Goal: Task Accomplishment & Management: Complete application form

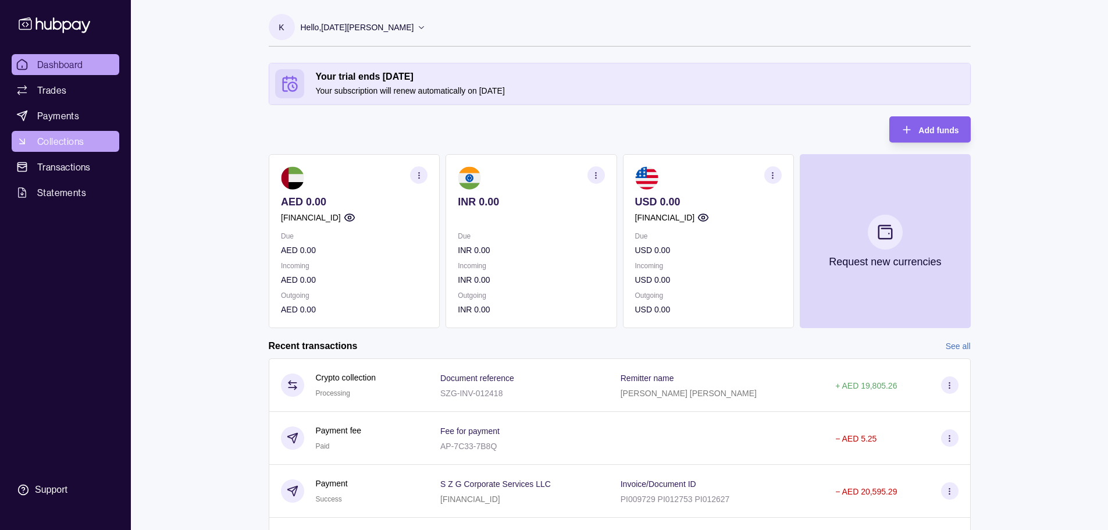
click at [56, 138] on span "Collections" at bounding box center [60, 141] width 47 height 14
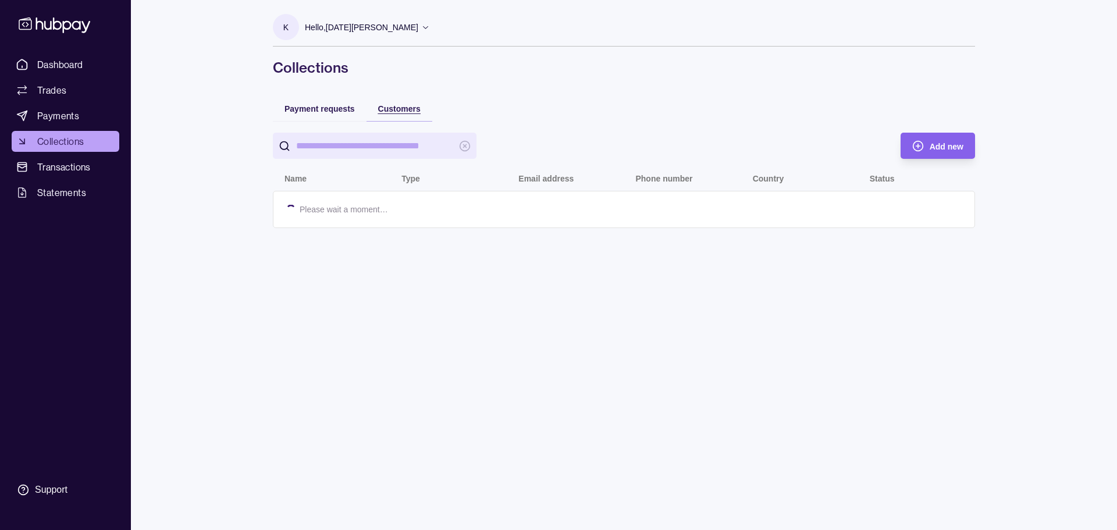
click at [407, 112] on span "Customers" at bounding box center [399, 108] width 42 height 9
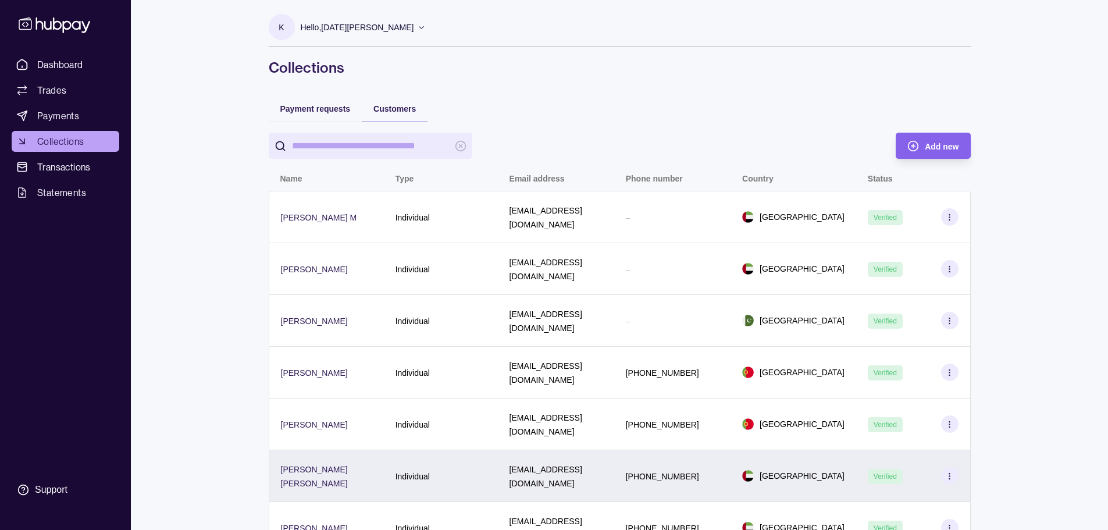
click at [952, 472] on icon at bounding box center [949, 476] width 9 height 9
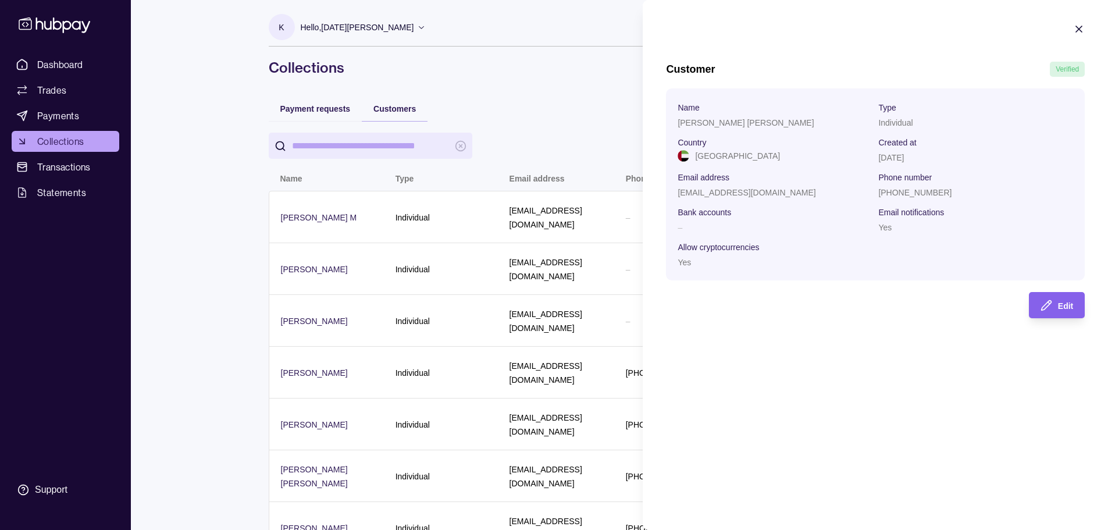
click at [1076, 31] on icon "button" at bounding box center [1079, 29] width 12 height 12
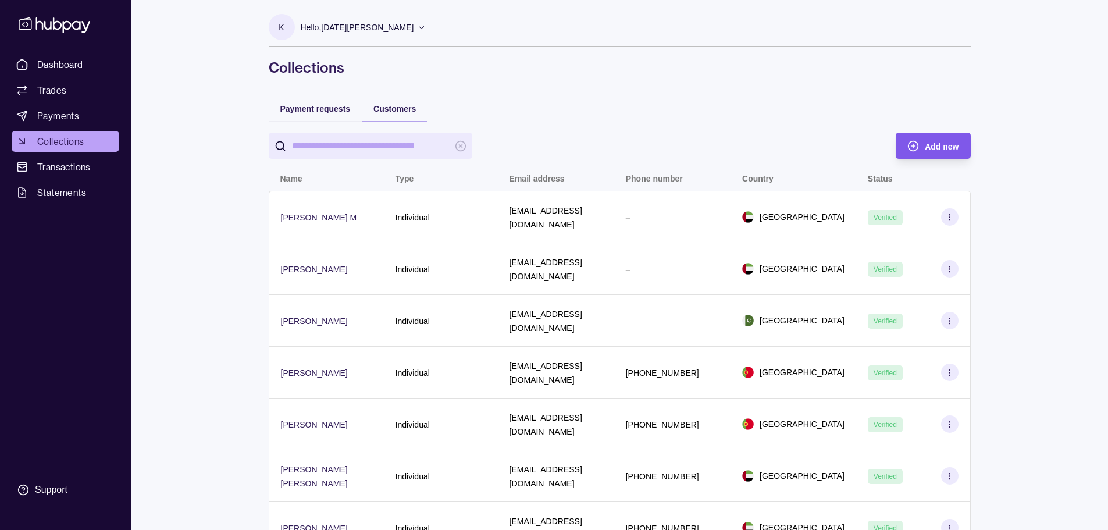
click at [924, 148] on div "Add new" at bounding box center [924, 146] width 69 height 26
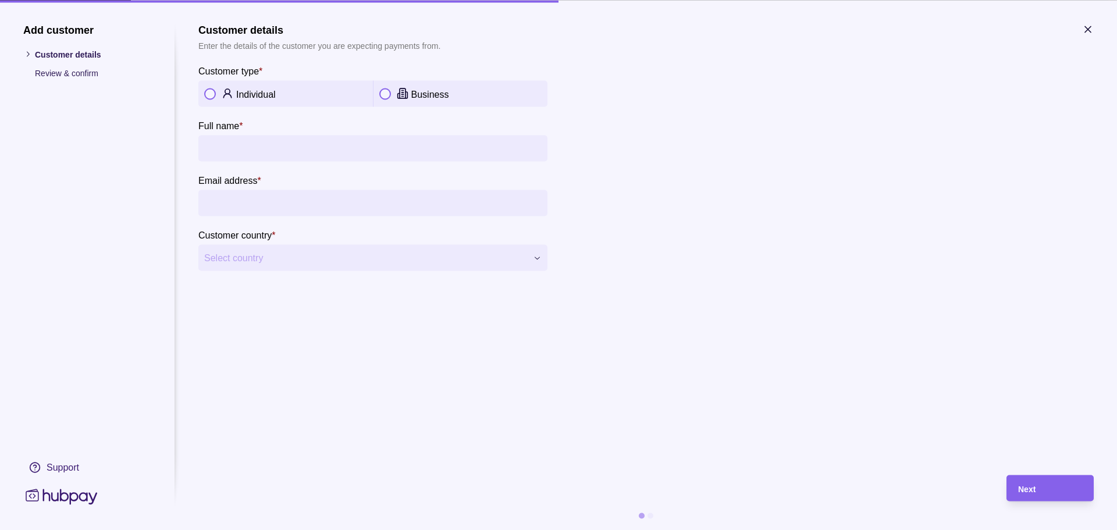
click at [276, 152] on input "Full name *" at bounding box center [372, 148] width 337 height 26
type input "*******"
click at [276, 208] on input "Email address *" at bounding box center [372, 203] width 337 height 26
drag, startPoint x: 284, startPoint y: 208, endPoint x: 284, endPoint y: 195, distance: 12.8
click at [284, 208] on input "Email address *" at bounding box center [372, 203] width 337 height 26
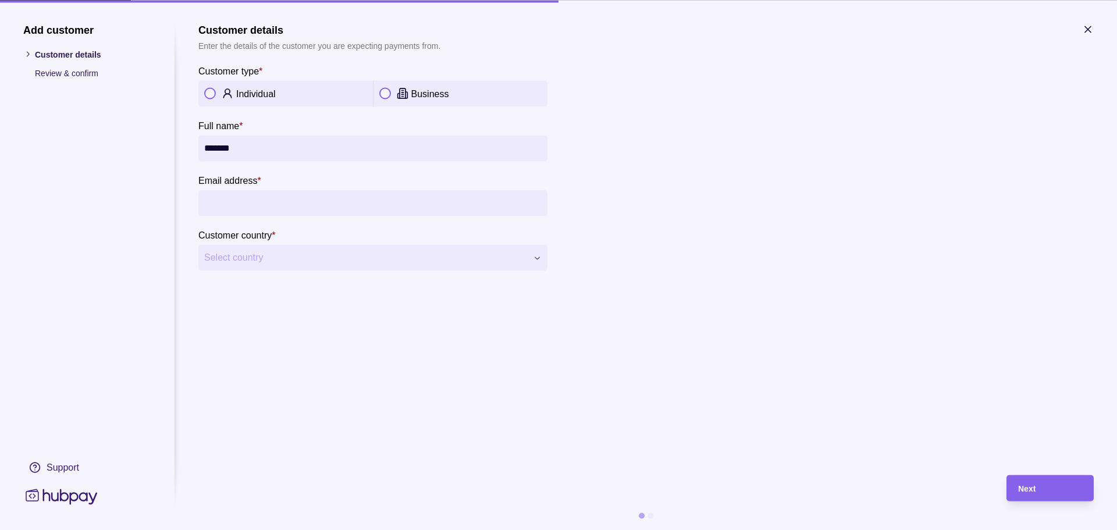
type input "*"
type input "**********"
click at [256, 259] on span "Select country" at bounding box center [365, 258] width 323 height 14
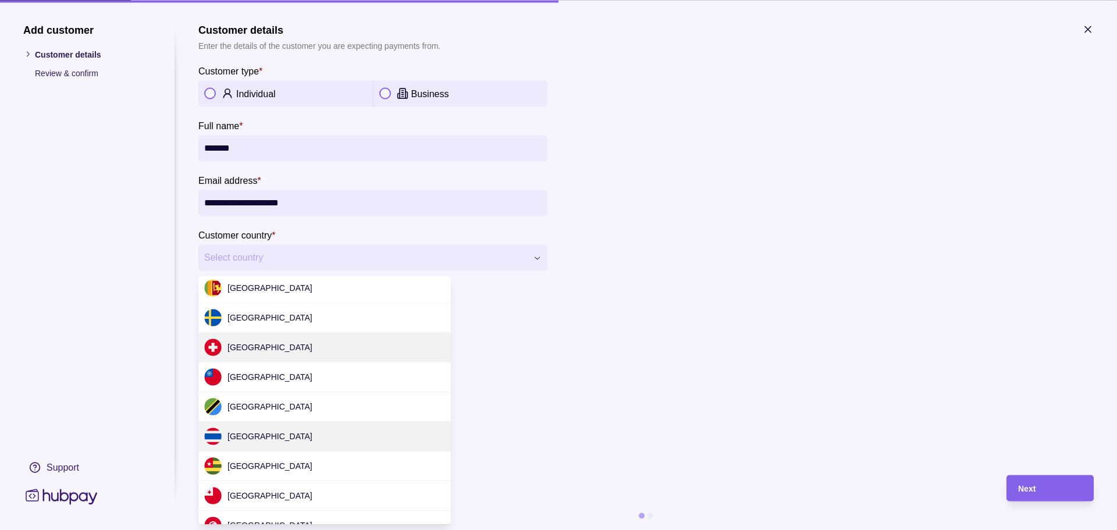
scroll to position [3360, 0]
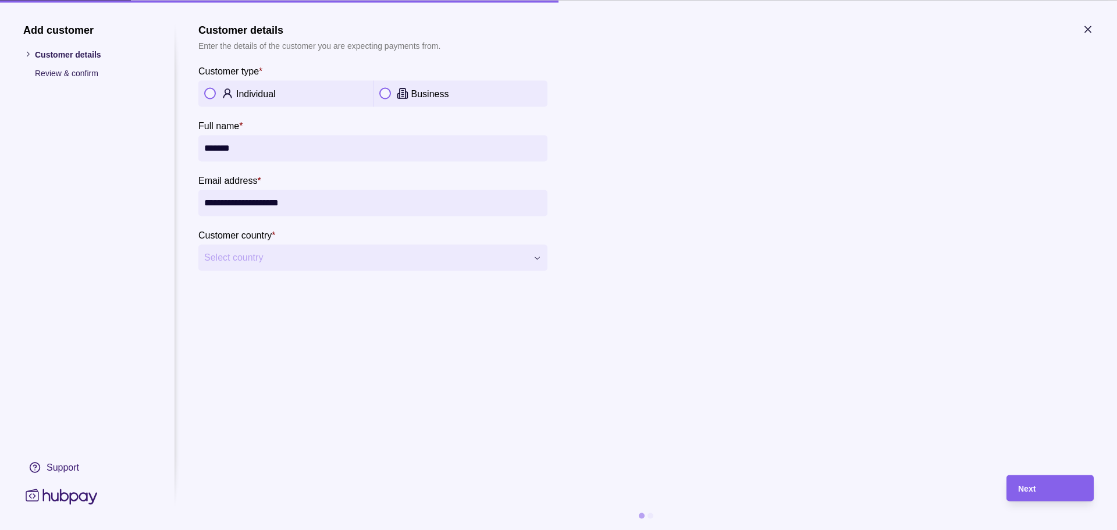
click at [265, 258] on span "Select country" at bounding box center [365, 258] width 323 height 14
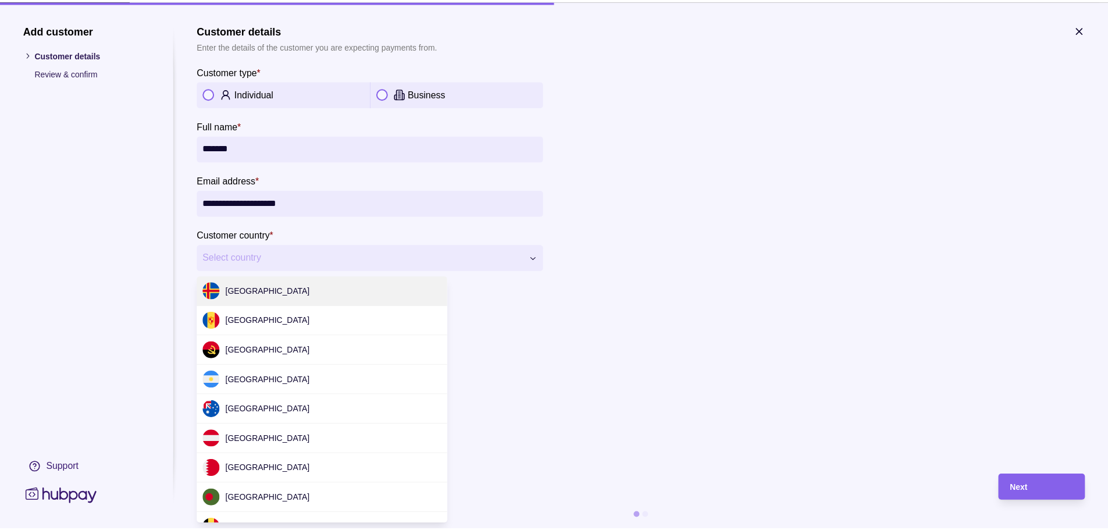
scroll to position [3540, 0]
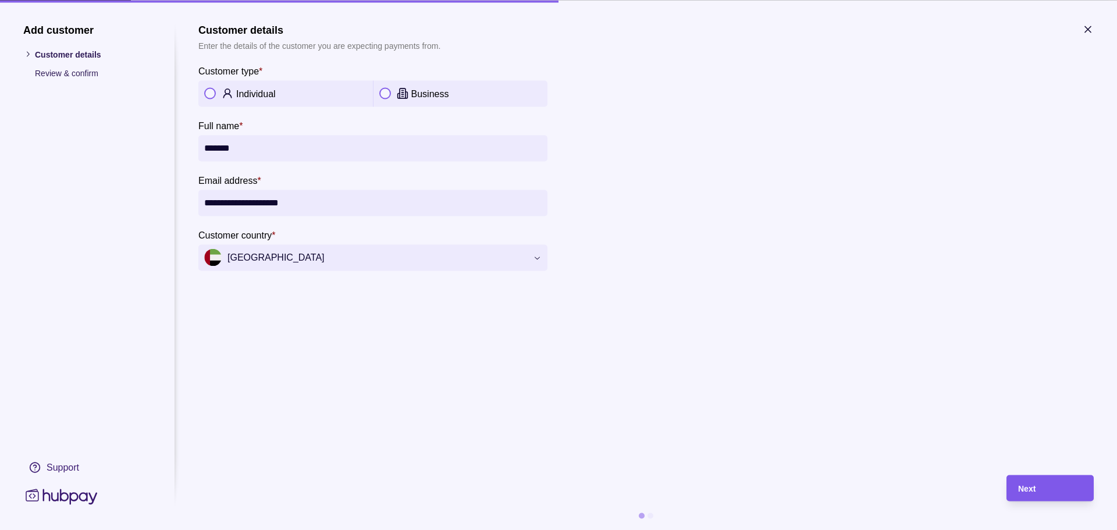
click at [1038, 486] on div "Next" at bounding box center [1050, 488] width 64 height 14
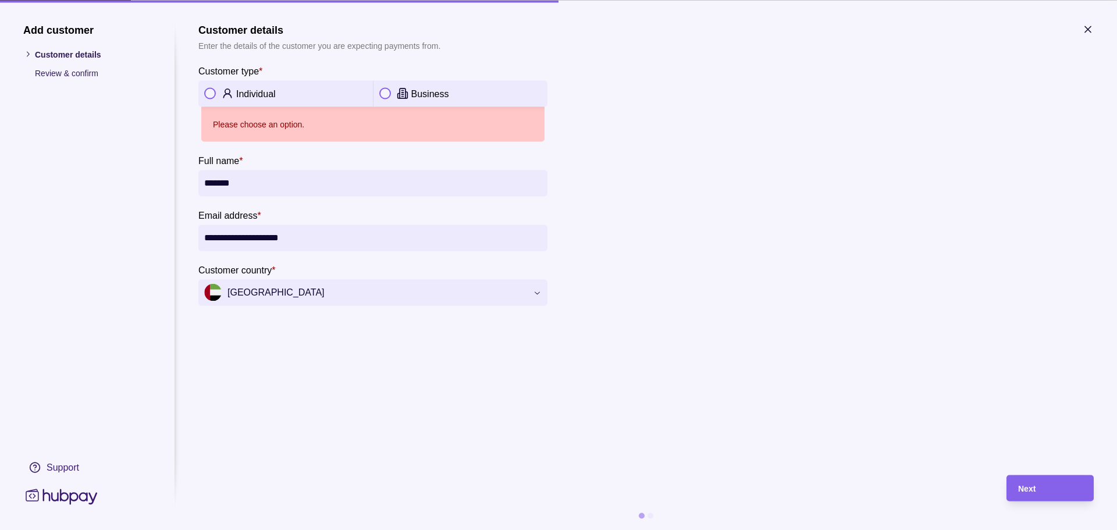
click at [244, 91] on p "Individual" at bounding box center [256, 94] width 40 height 10
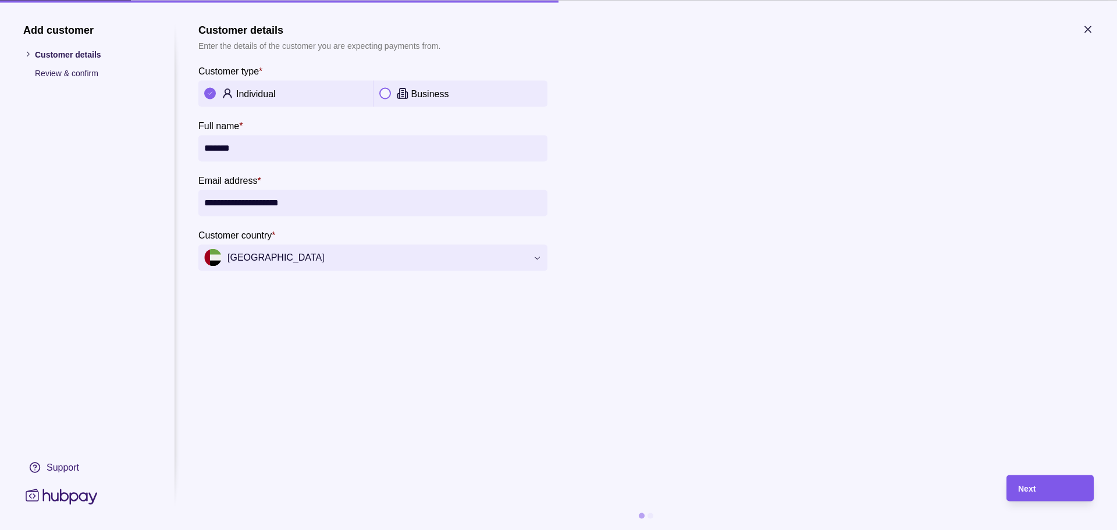
click at [1048, 485] on div "Next" at bounding box center [1050, 488] width 64 height 14
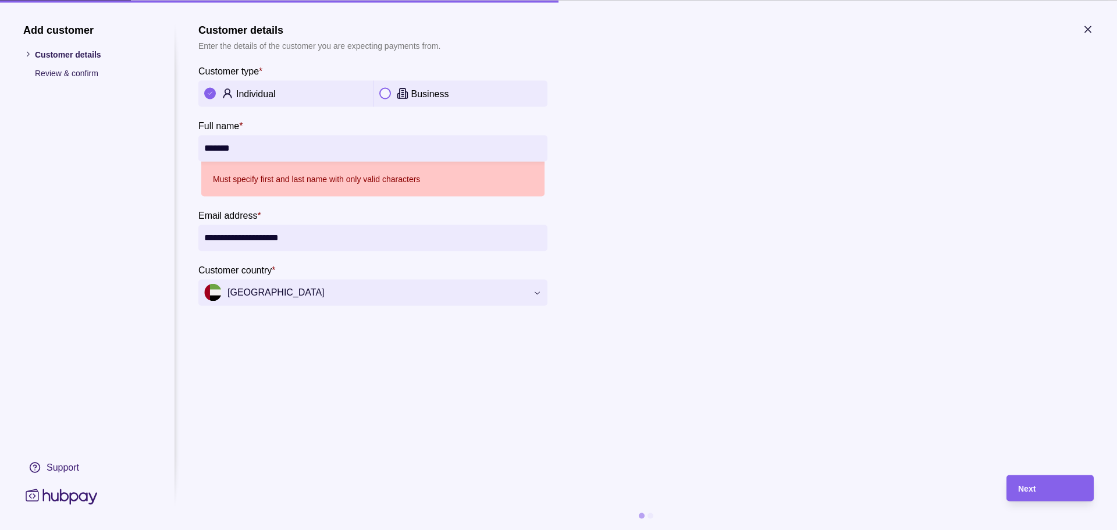
click at [640, 195] on section "**********" at bounding box center [645, 164] width 895 height 282
click at [255, 148] on input "*******" at bounding box center [372, 148] width 337 height 26
click at [278, 149] on input "*******" at bounding box center [372, 148] width 337 height 26
drag, startPoint x: 328, startPoint y: 151, endPoint x: 156, endPoint y: 134, distance: 173.0
click at [156, 134] on section "**********" at bounding box center [558, 276] width 1070 height 507
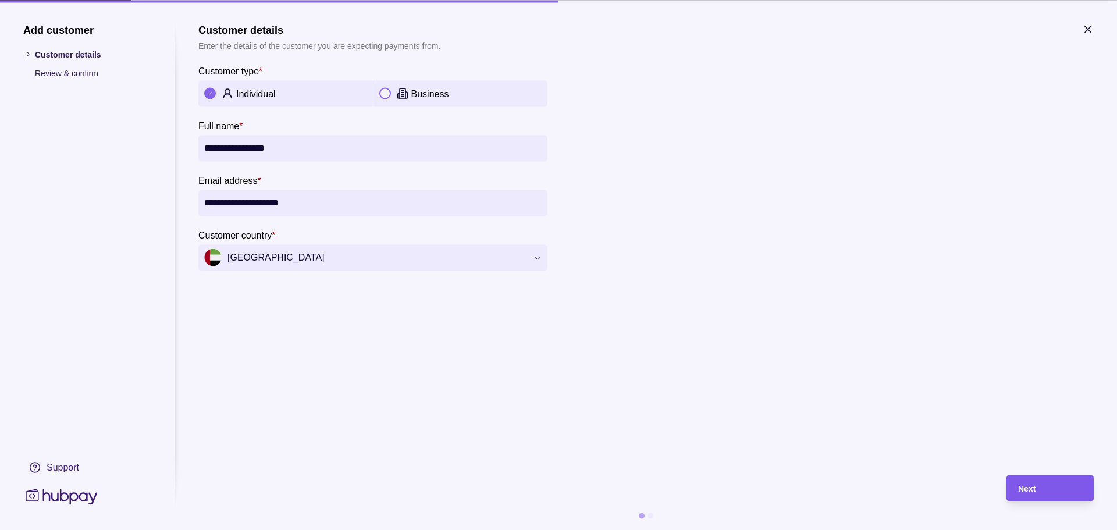
type input "**********"
click at [1017, 489] on div "Next" at bounding box center [1041, 488] width 81 height 26
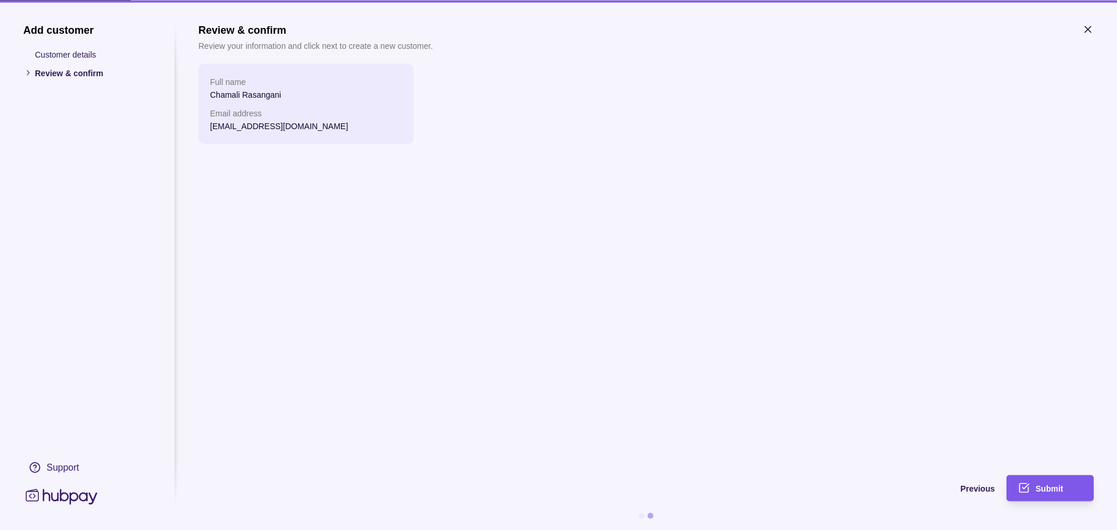
click at [1058, 487] on span "Submit" at bounding box center [1048, 488] width 27 height 9
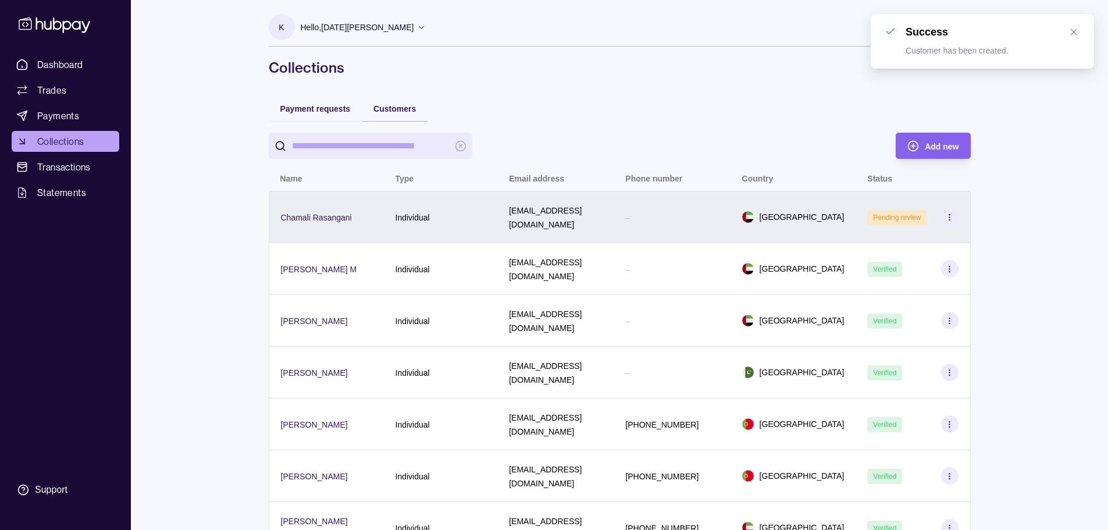
click at [433, 215] on div "Individual" at bounding box center [441, 217] width 91 height 14
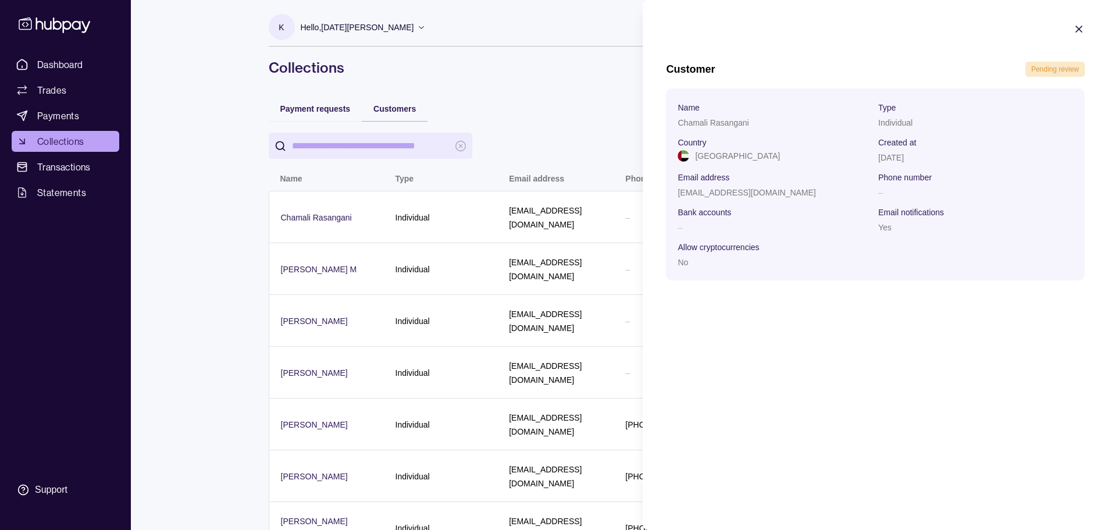
click at [1078, 28] on icon "button" at bounding box center [1079, 29] width 6 height 6
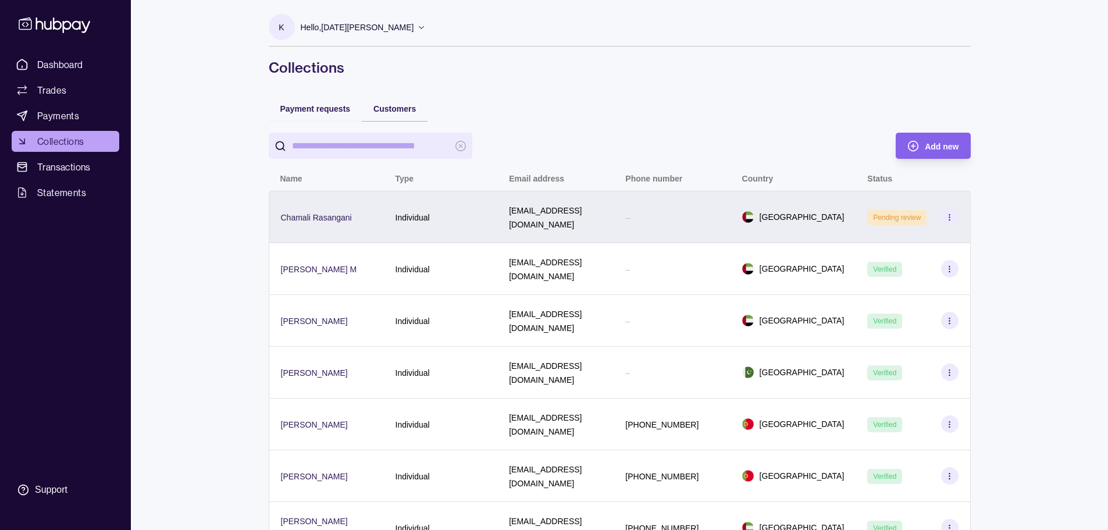
click at [950, 213] on icon at bounding box center [949, 217] width 9 height 9
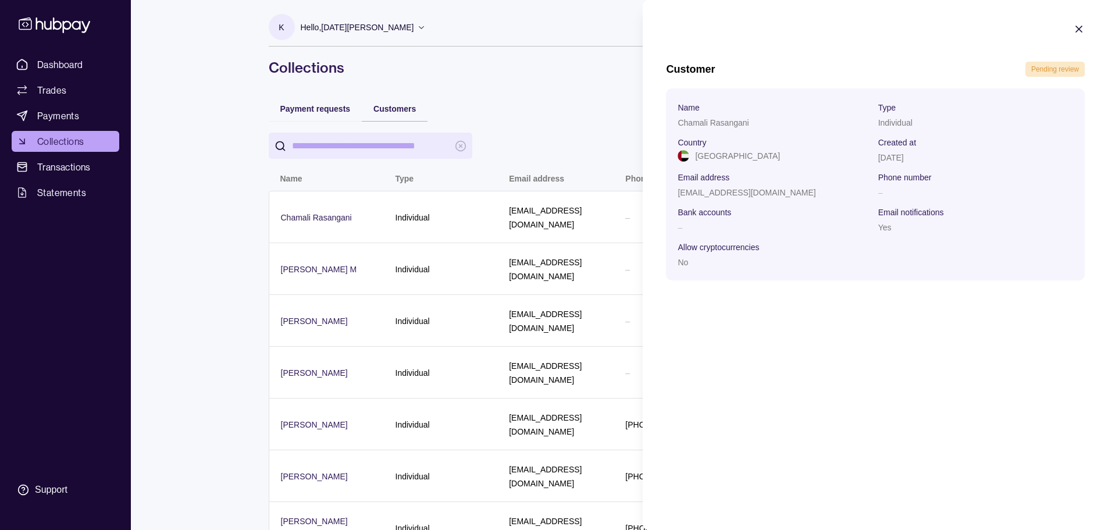
click at [1081, 29] on icon "button" at bounding box center [1079, 29] width 12 height 12
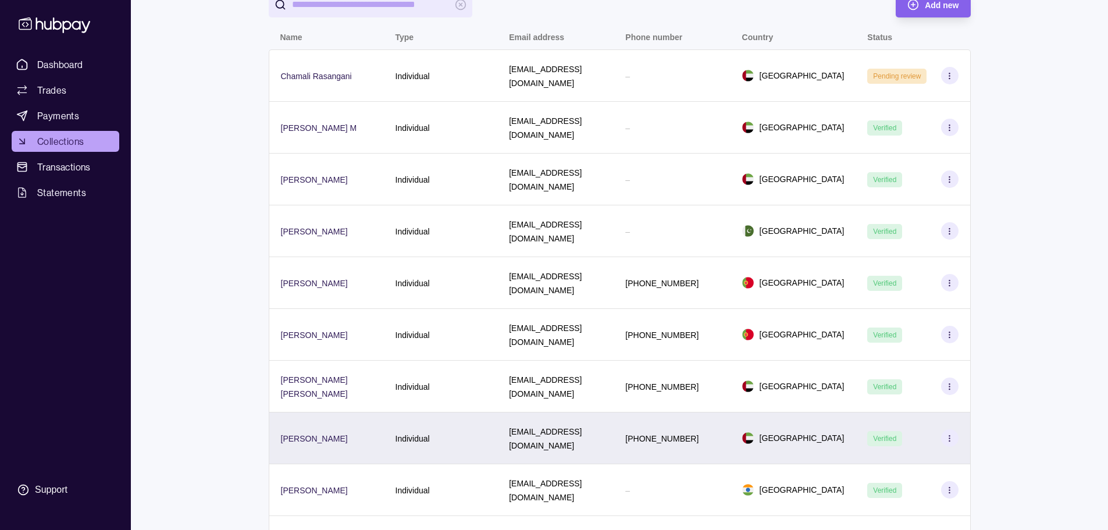
scroll to position [316, 0]
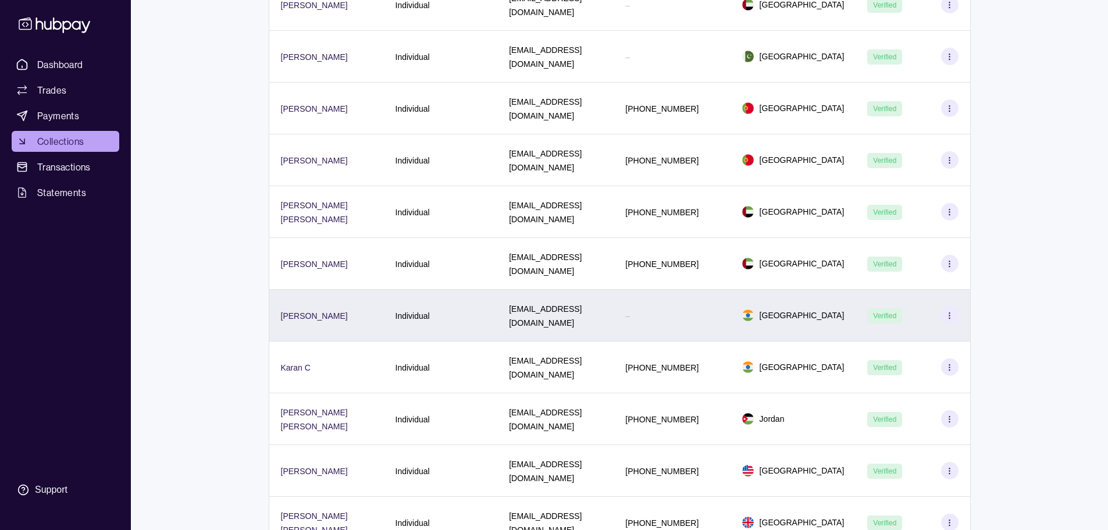
click at [657, 308] on div "–" at bounding box center [671, 315] width 93 height 14
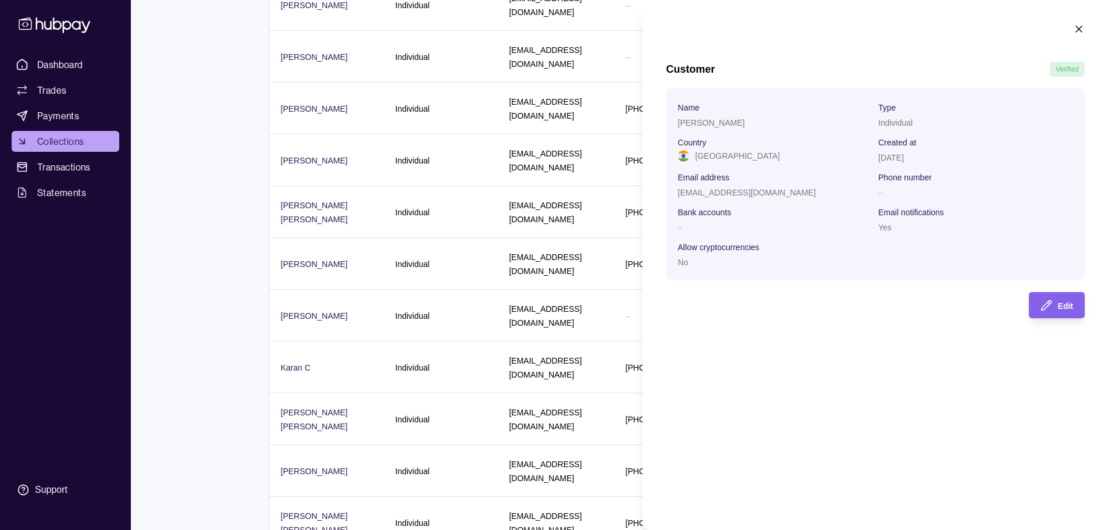
click at [1078, 29] on icon "button" at bounding box center [1079, 29] width 6 height 6
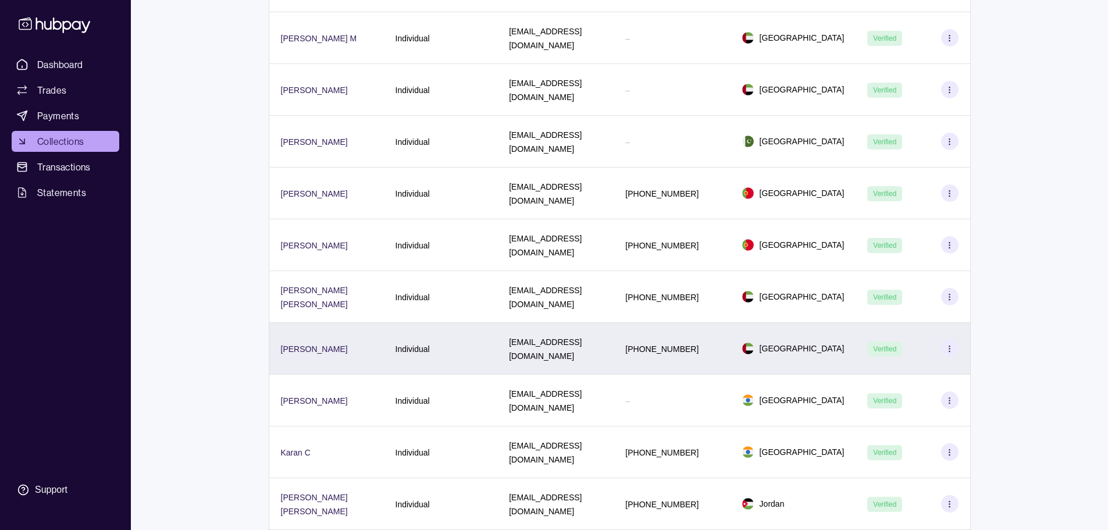
scroll to position [200, 0]
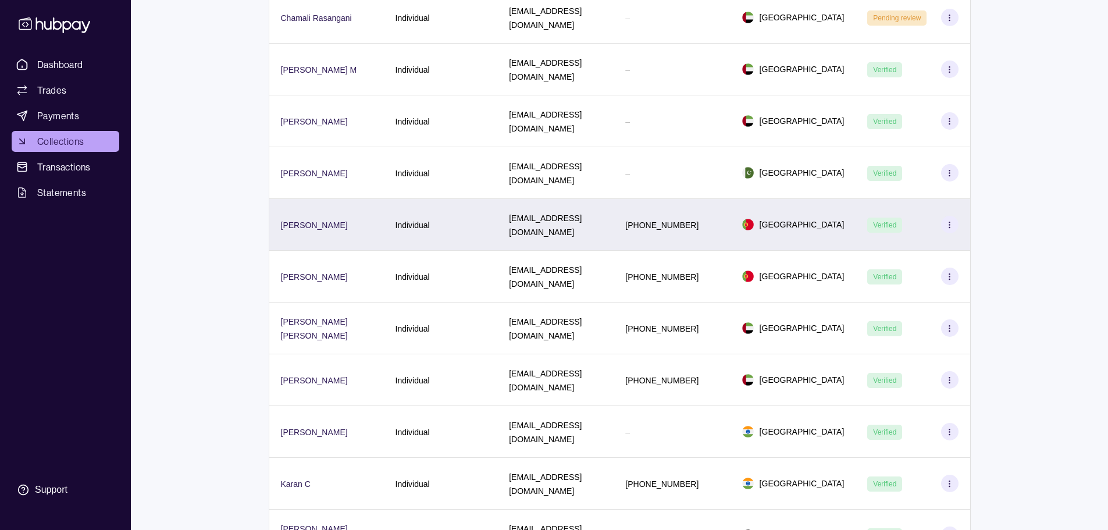
click at [534, 199] on div "[EMAIL_ADDRESS][DOMAIN_NAME]" at bounding box center [555, 225] width 116 height 52
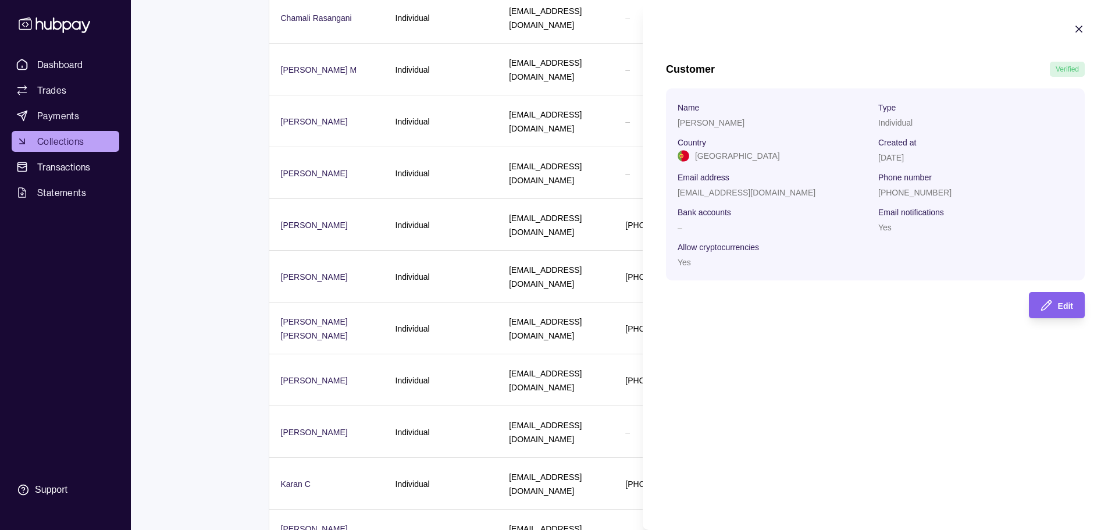
drag, startPoint x: 878, startPoint y: 153, endPoint x: 925, endPoint y: 155, distance: 47.8
click at [925, 155] on section "Name [PERSON_NAME] Type Individual Country [GEOGRAPHIC_DATA] Created at [DATE] …" at bounding box center [876, 184] width 396 height 169
click at [1078, 31] on icon "button" at bounding box center [1079, 29] width 12 height 12
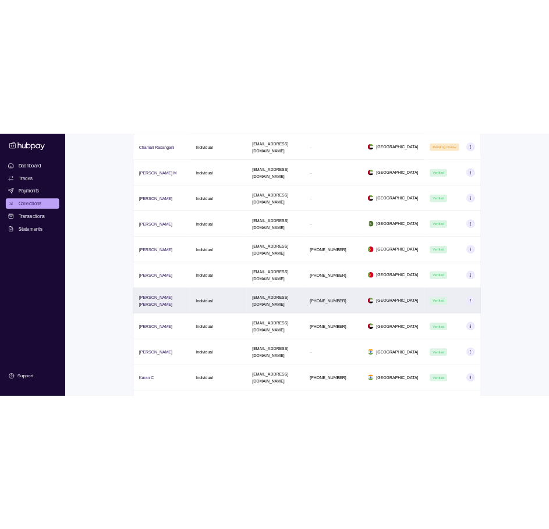
scroll to position [0, 0]
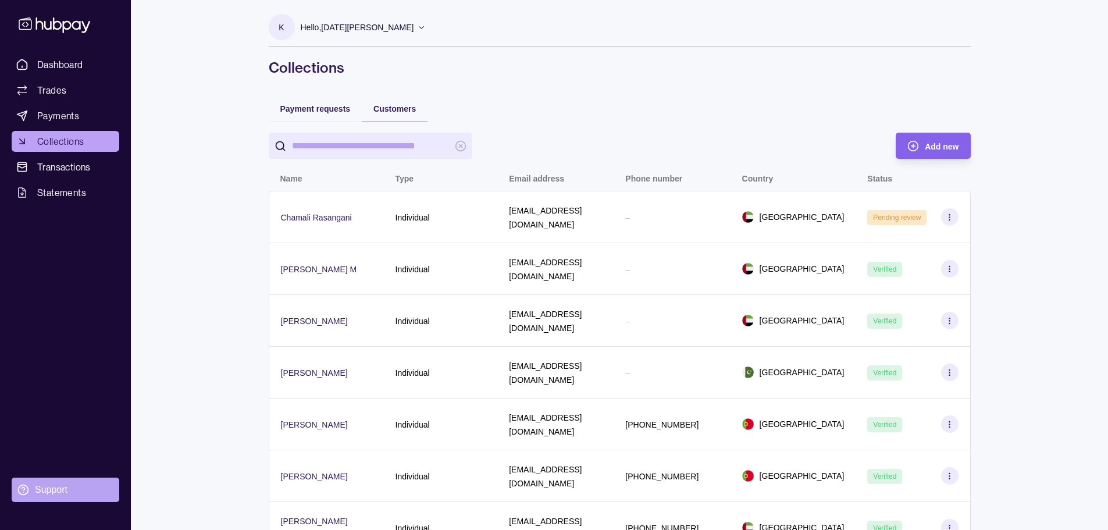
click at [35, 486] on div "Support" at bounding box center [51, 489] width 33 height 13
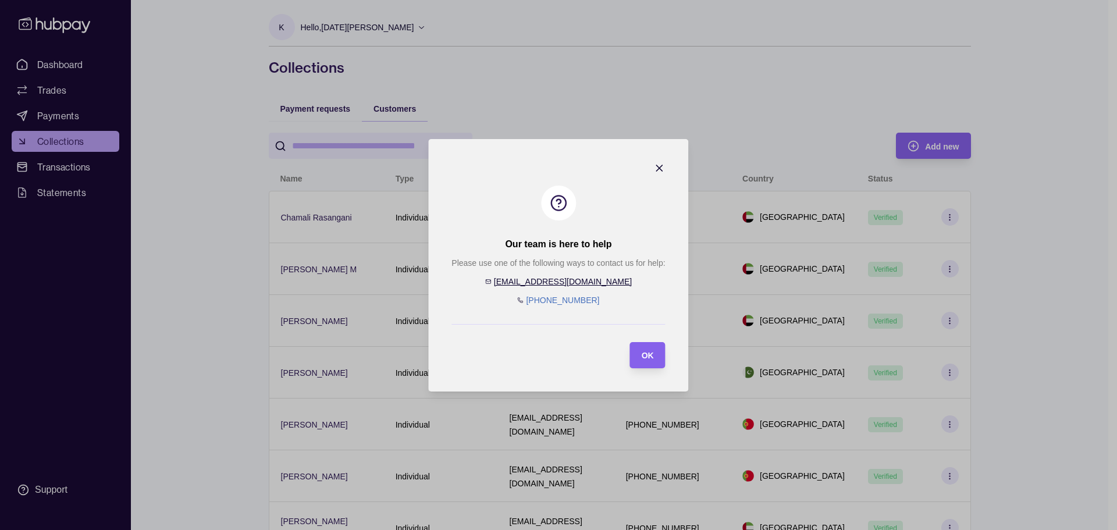
click at [571, 281] on link "[EMAIL_ADDRESS][DOMAIN_NAME]" at bounding box center [563, 281] width 138 height 9
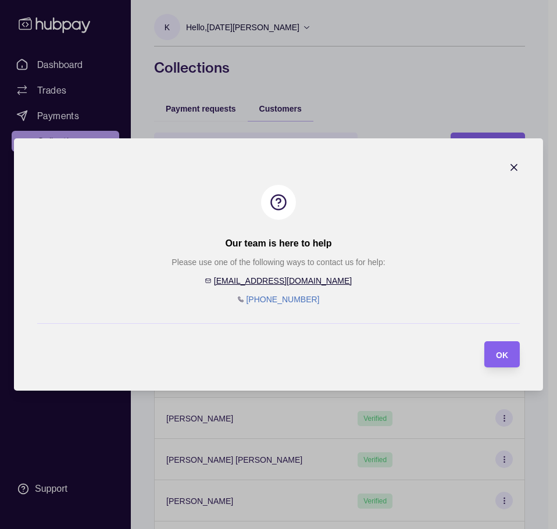
click at [516, 163] on icon "button" at bounding box center [514, 168] width 12 height 12
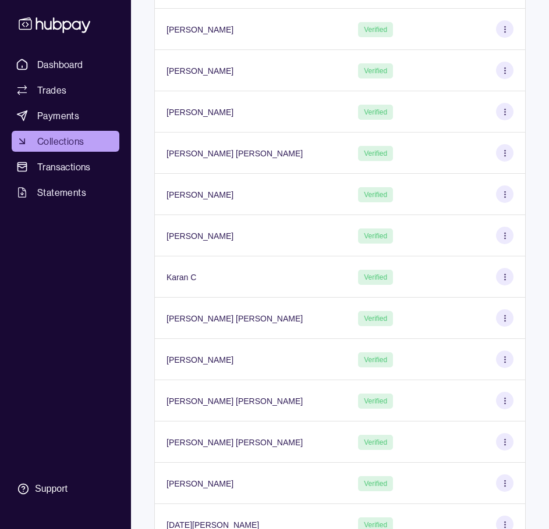
scroll to position [524, 0]
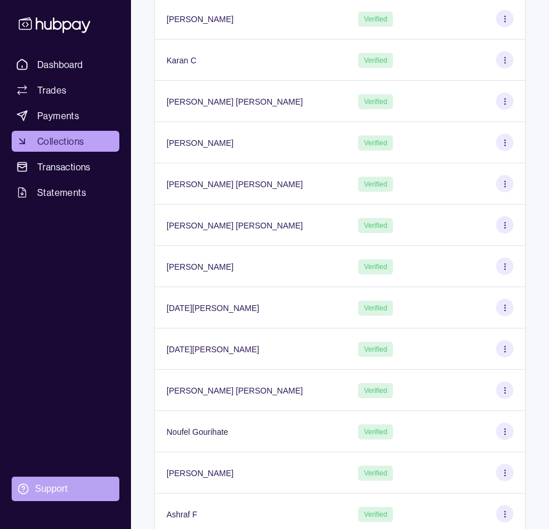
click at [46, 486] on div "Support" at bounding box center [51, 489] width 33 height 13
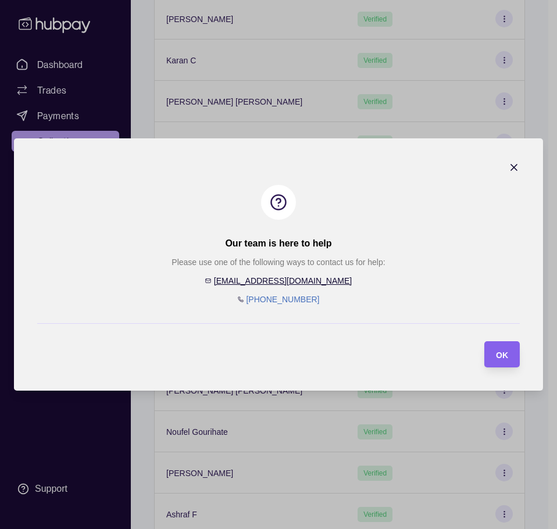
click at [514, 168] on icon "button" at bounding box center [514, 168] width 6 height 6
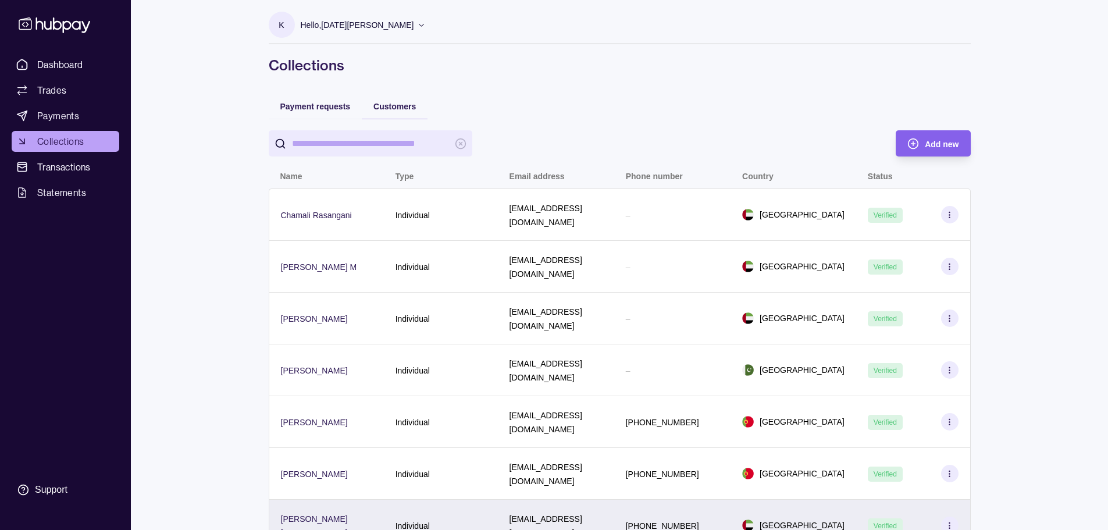
scroll to position [0, 0]
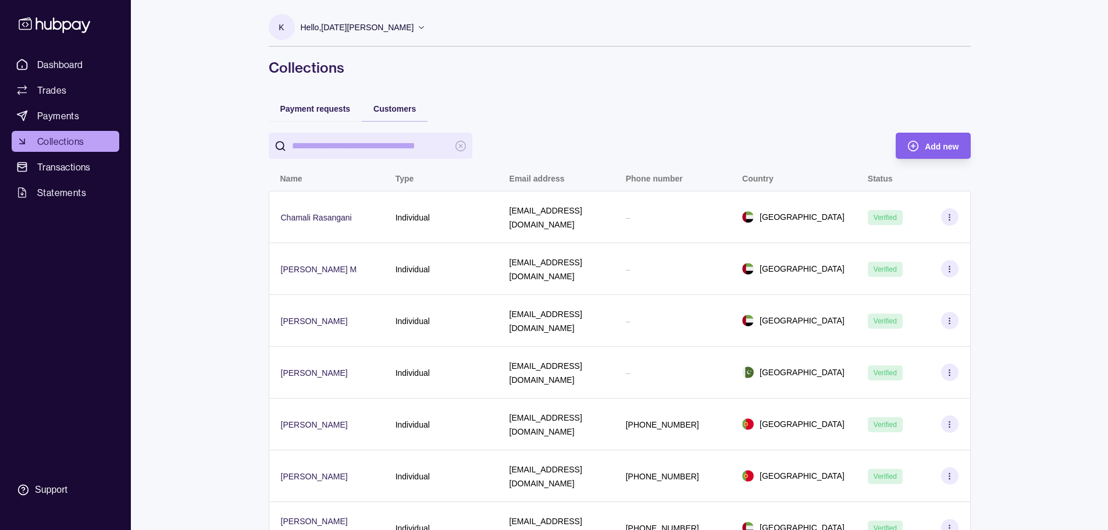
click at [63, 112] on span "Payments" at bounding box center [58, 116] width 42 height 14
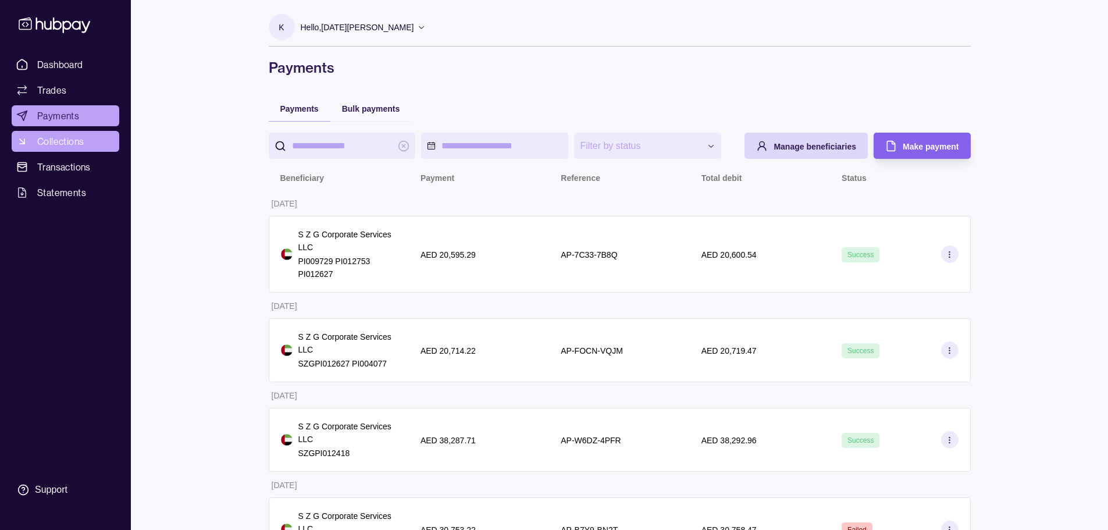
click at [67, 134] on span "Collections" at bounding box center [60, 141] width 47 height 14
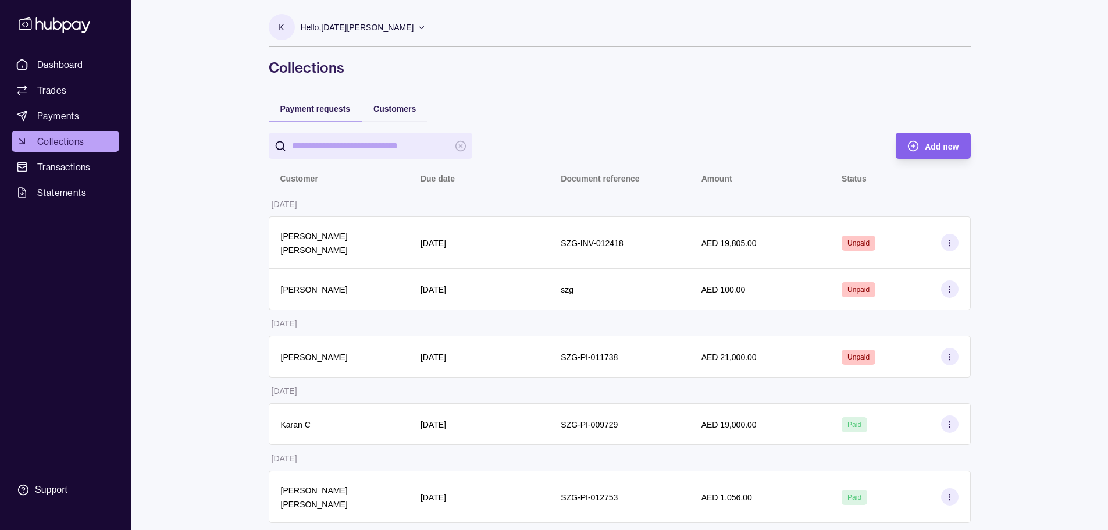
scroll to position [58, 0]
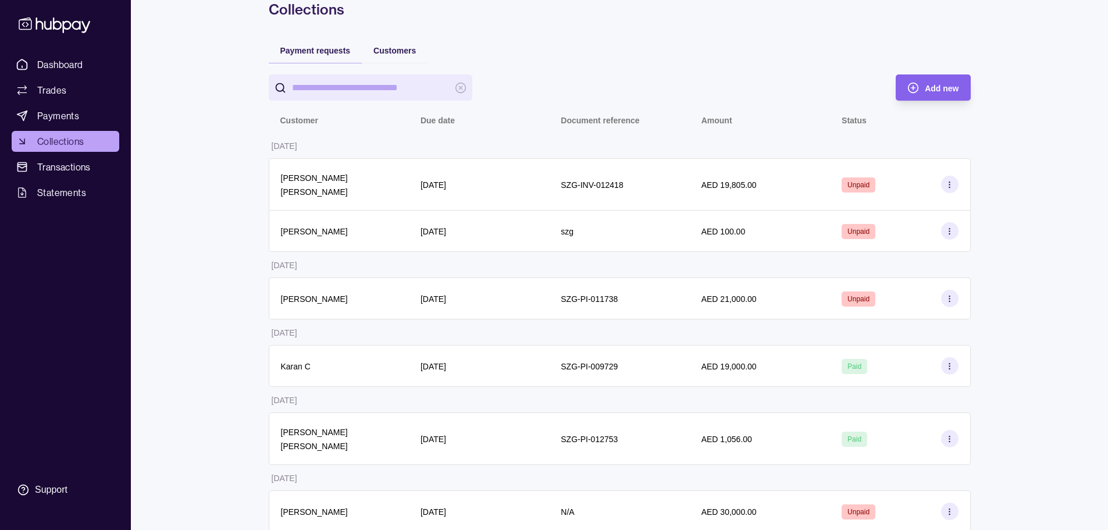
click at [62, 26] on icon at bounding box center [55, 25] width 72 height 16
